Goal: Find contact information: Find contact information

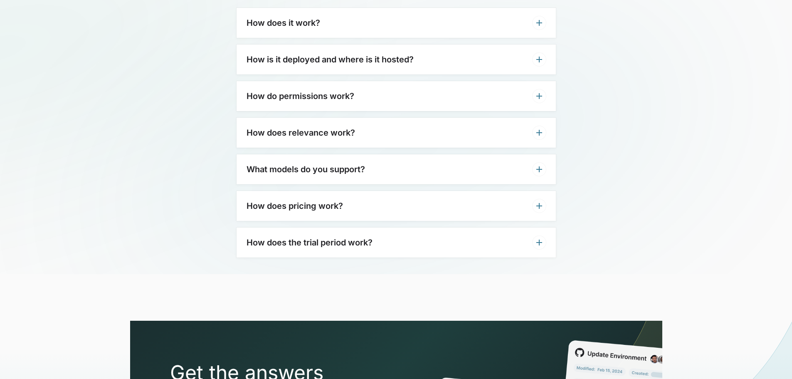
scroll to position [2430, 0]
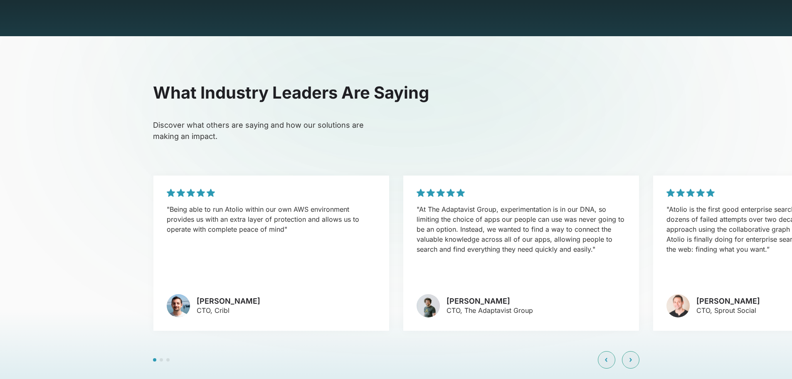
scroll to position [2007, 0]
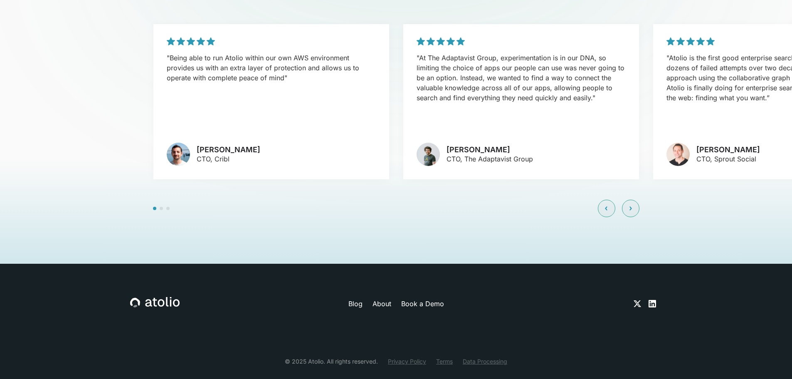
click at [407, 357] on link "Privacy Policy" at bounding box center [407, 361] width 38 height 9
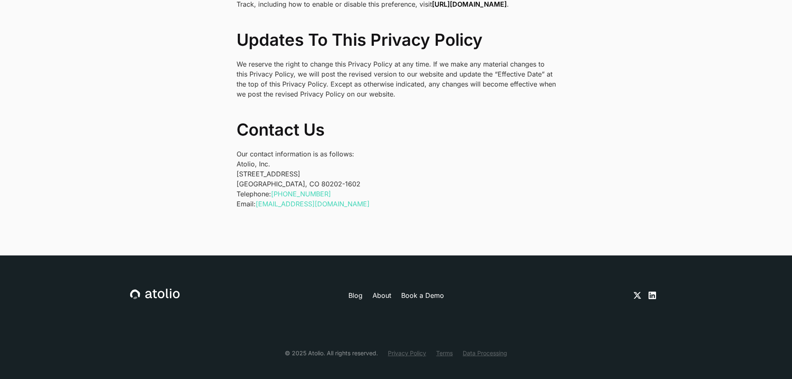
scroll to position [2751, 0]
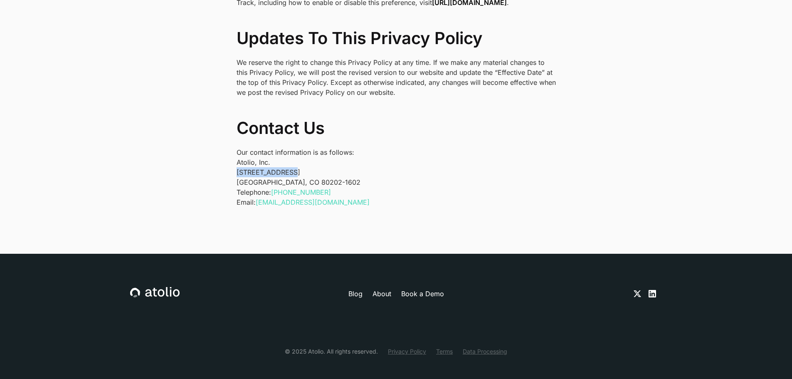
drag, startPoint x: 285, startPoint y: 162, endPoint x: 235, endPoint y: 158, distance: 50.5
copy p "1550 Larimer St"
drag, startPoint x: 291, startPoint y: 161, endPoint x: 314, endPoint y: 160, distance: 22.9
click at [313, 161] on p "Atolio, Inc. 1550 Larimer St #436 Denver, CO 80202-1602" at bounding box center [396, 172] width 319 height 30
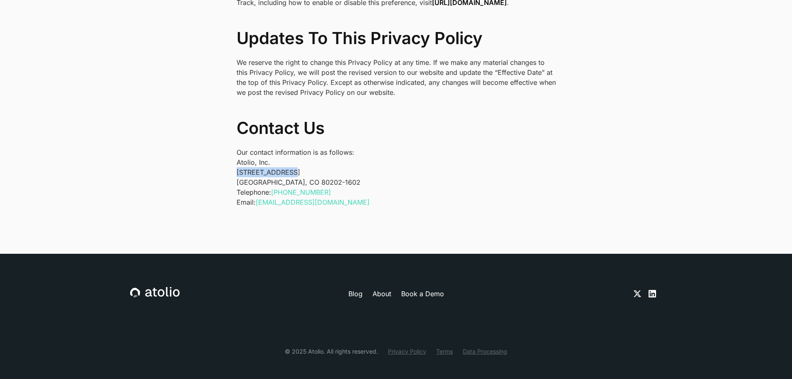
copy p "436"
click at [254, 172] on p "Atolio, Inc. 1550 Larimer St #436 Denver, CO 80202-1602" at bounding box center [396, 172] width 319 height 30
copy p "Denver"
click at [280, 168] on p "Atolio, Inc. 1550 Larimer St #436 Denver, CO 80202-1602" at bounding box center [396, 172] width 319 height 30
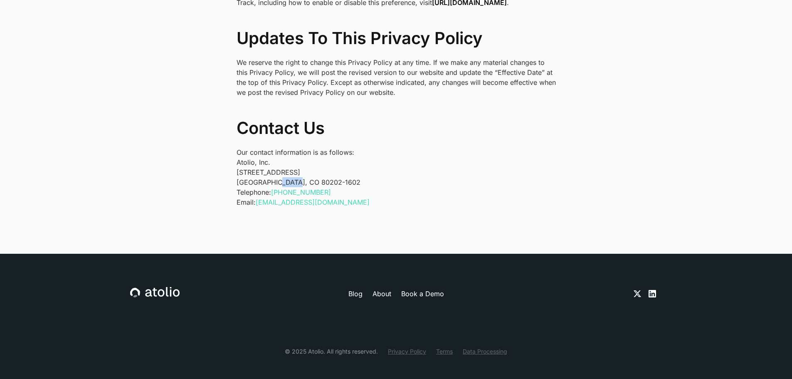
click at [280, 168] on p "Atolio, Inc. 1550 Larimer St #436 Denver, CO 80202-1602" at bounding box center [396, 172] width 319 height 30
copy p "80202"
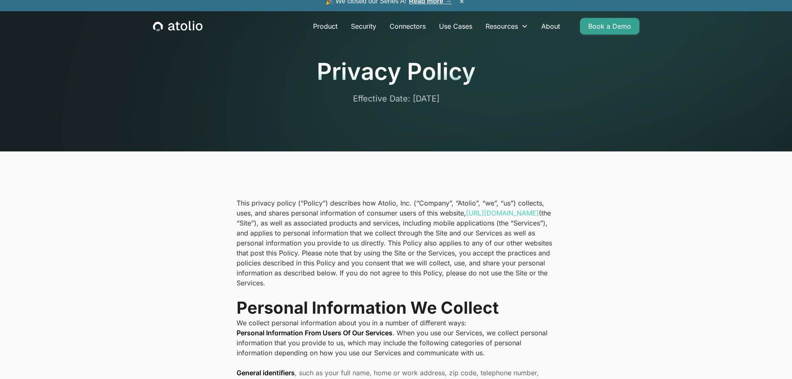
scroll to position [0, 0]
